Goal: Information Seeking & Learning: Learn about a topic

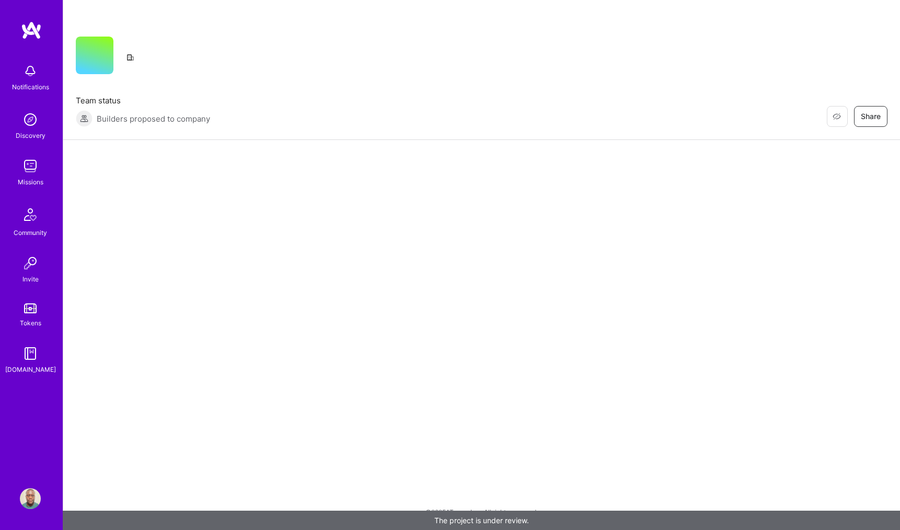
click at [434, 156] on div at bounding box center [481, 159] width 837 height 38
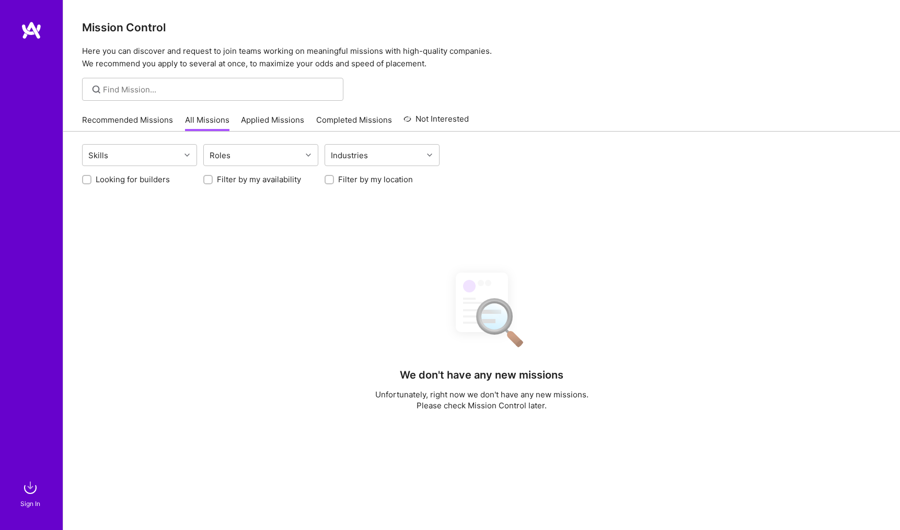
click at [205, 121] on link "All Missions" at bounding box center [207, 122] width 44 height 17
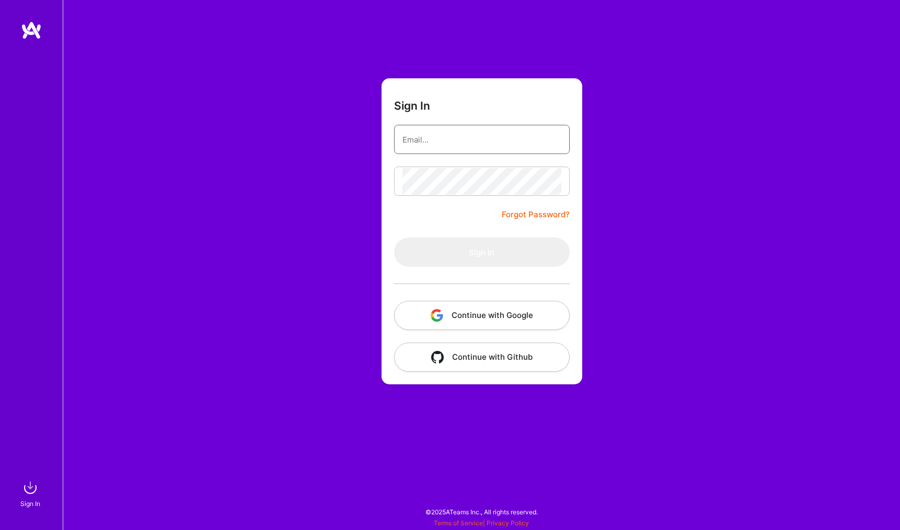
type input "samueladjei@proton.me"
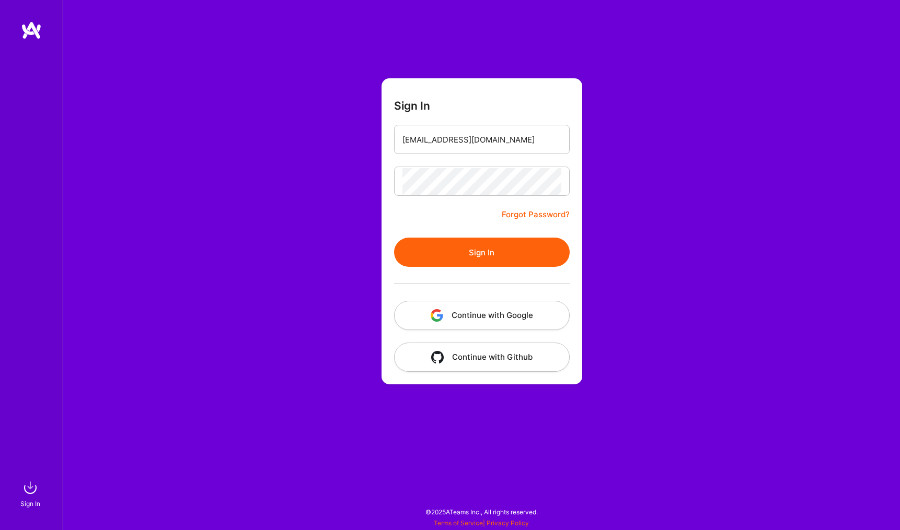
click at [433, 251] on button "Sign In" at bounding box center [482, 252] width 176 height 29
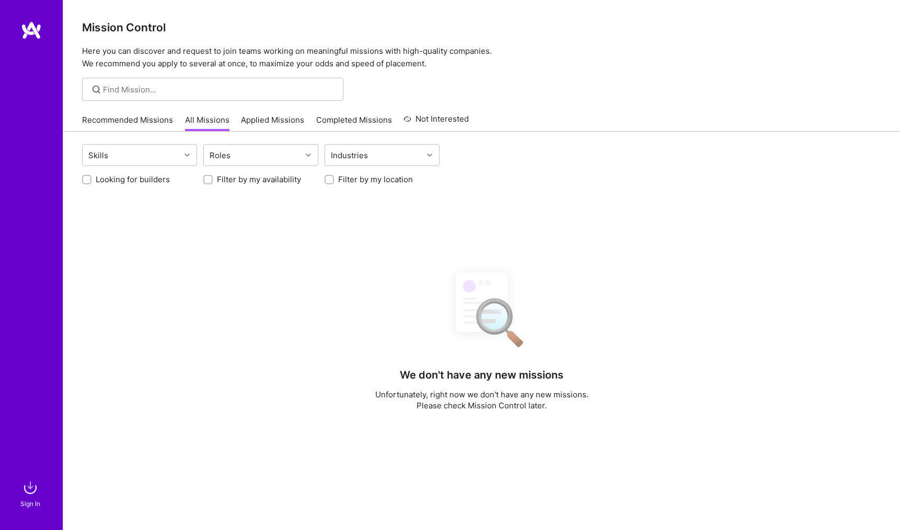
click at [212, 122] on link "All Missions" at bounding box center [207, 122] width 44 height 17
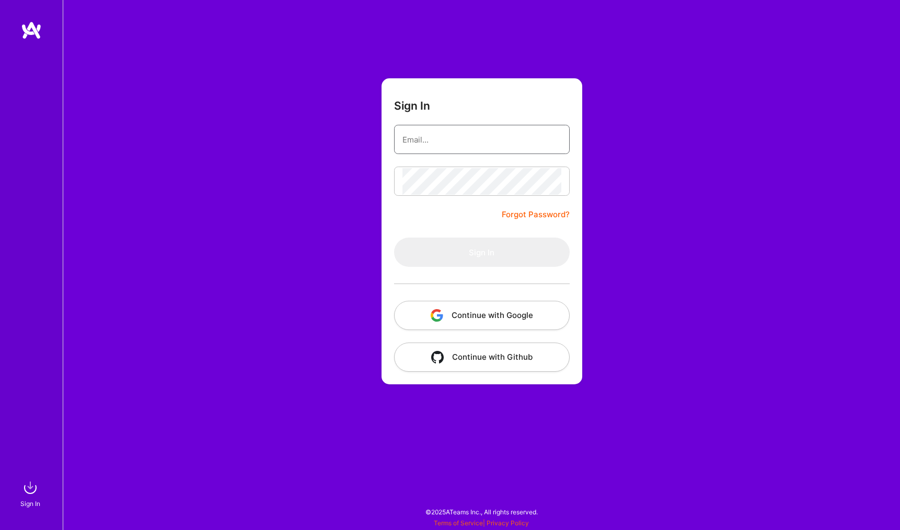
type input "samueladjei@proton.me"
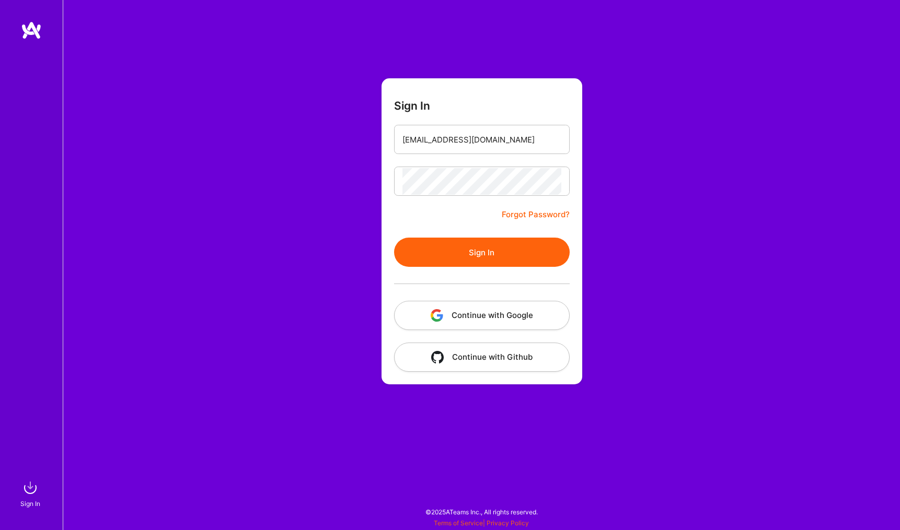
click at [435, 242] on button "Sign In" at bounding box center [482, 252] width 176 height 29
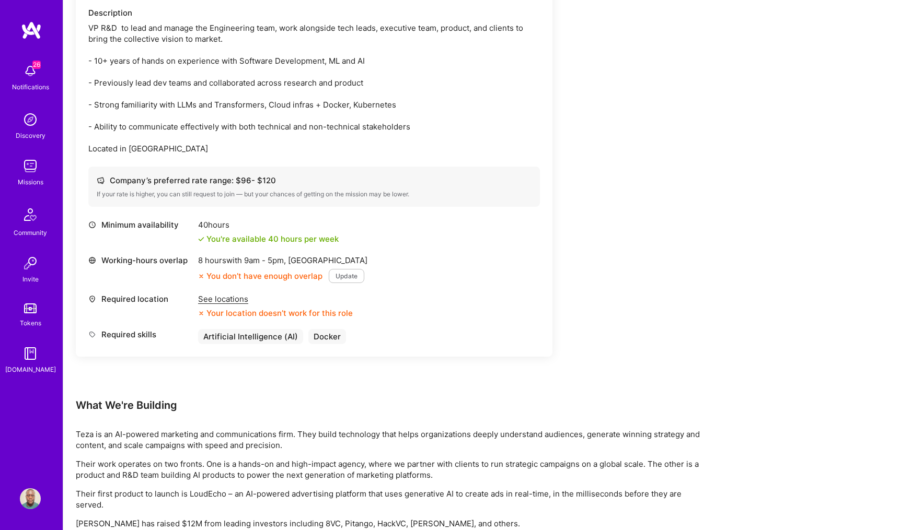
scroll to position [317, 0]
click at [233, 304] on div "See locations" at bounding box center [275, 299] width 155 height 11
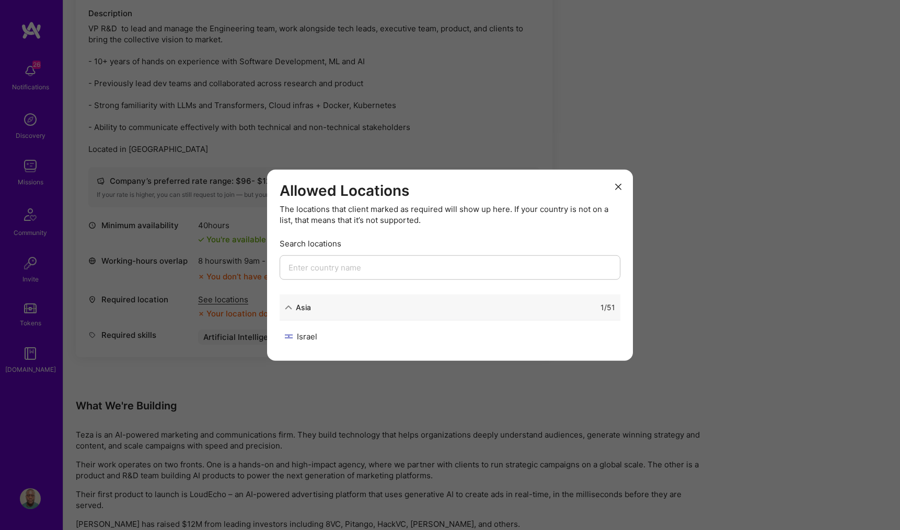
scroll to position [347, 0]
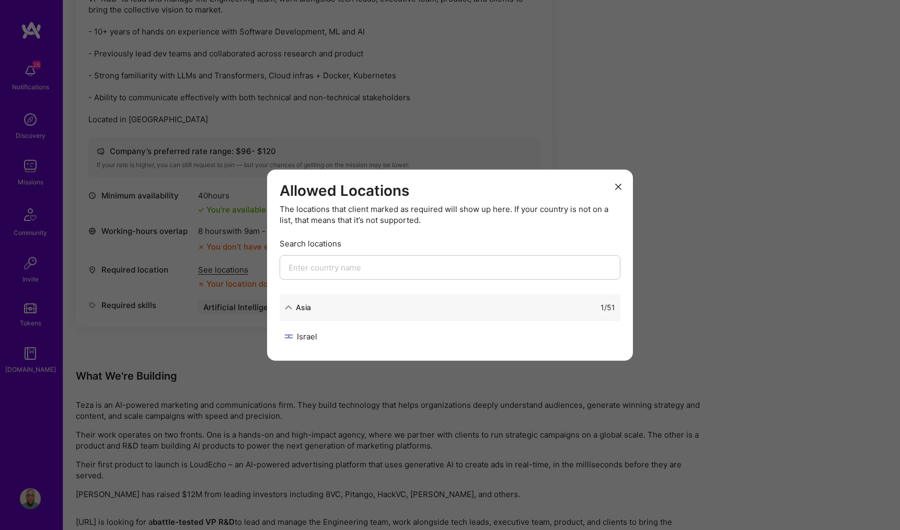
click at [336, 306] on div "1 / 51" at bounding box center [463, 307] width 304 height 11
click at [311, 305] on div "1 / 51" at bounding box center [463, 307] width 304 height 11
click at [299, 306] on div "Asia" at bounding box center [303, 307] width 15 height 11
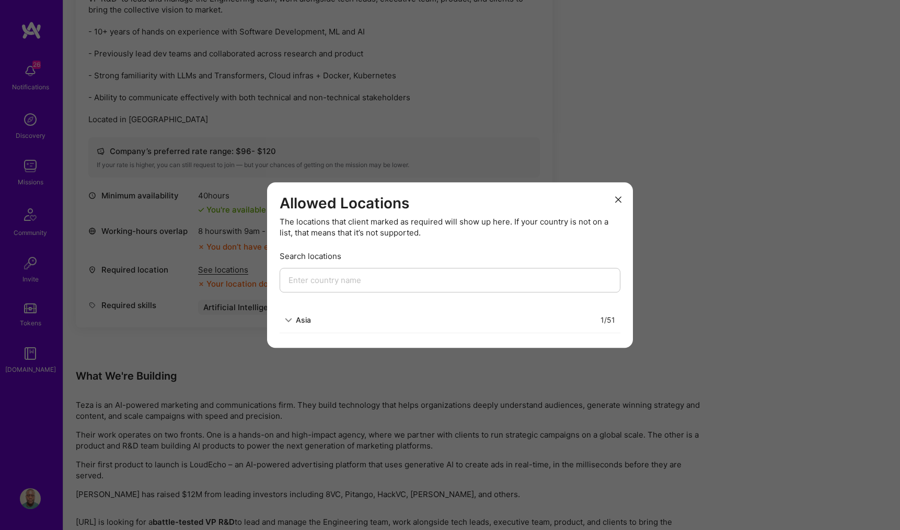
click at [294, 316] on div "Asia" at bounding box center [298, 320] width 26 height 11
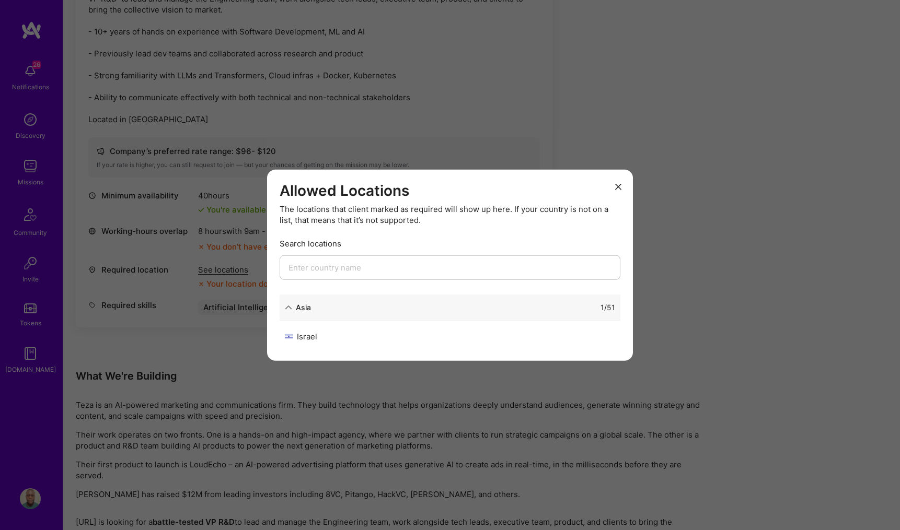
click at [617, 185] on icon "modal" at bounding box center [618, 187] width 6 height 6
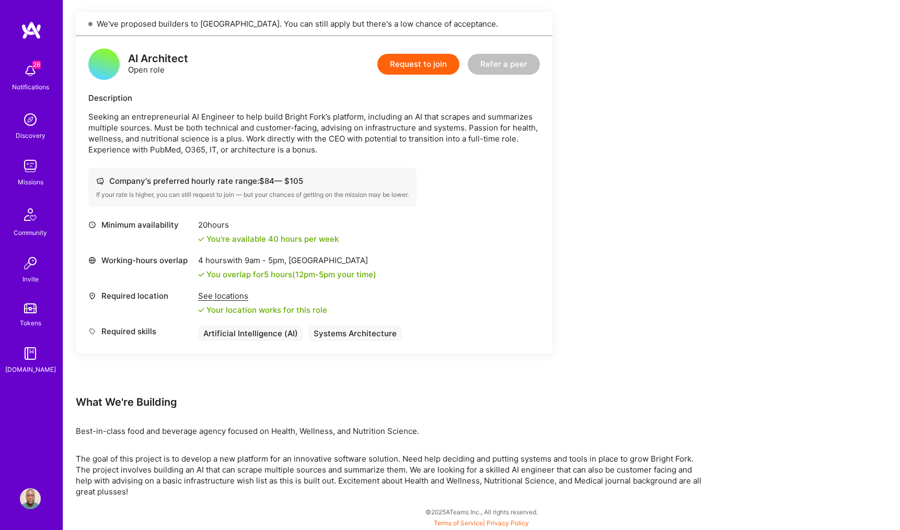
scroll to position [233, 0]
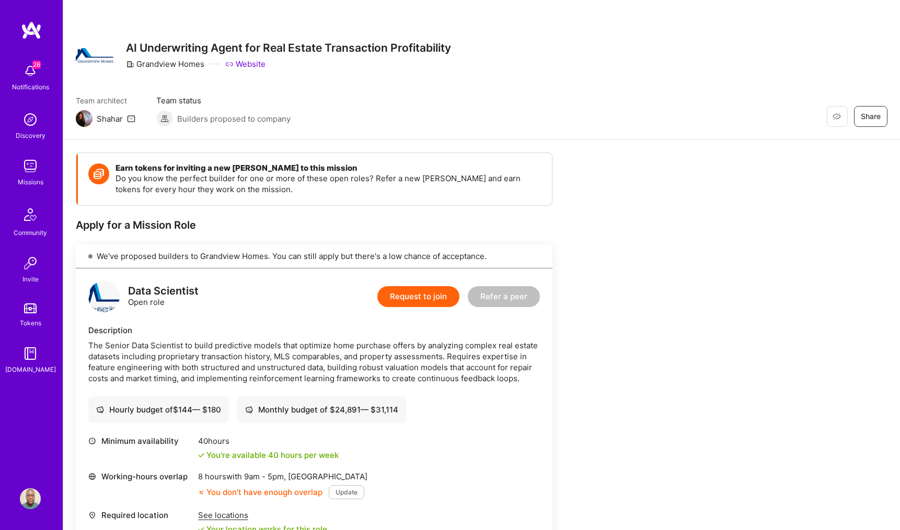
scroll to position [449, 0]
